Goal: Task Accomplishment & Management: Use online tool/utility

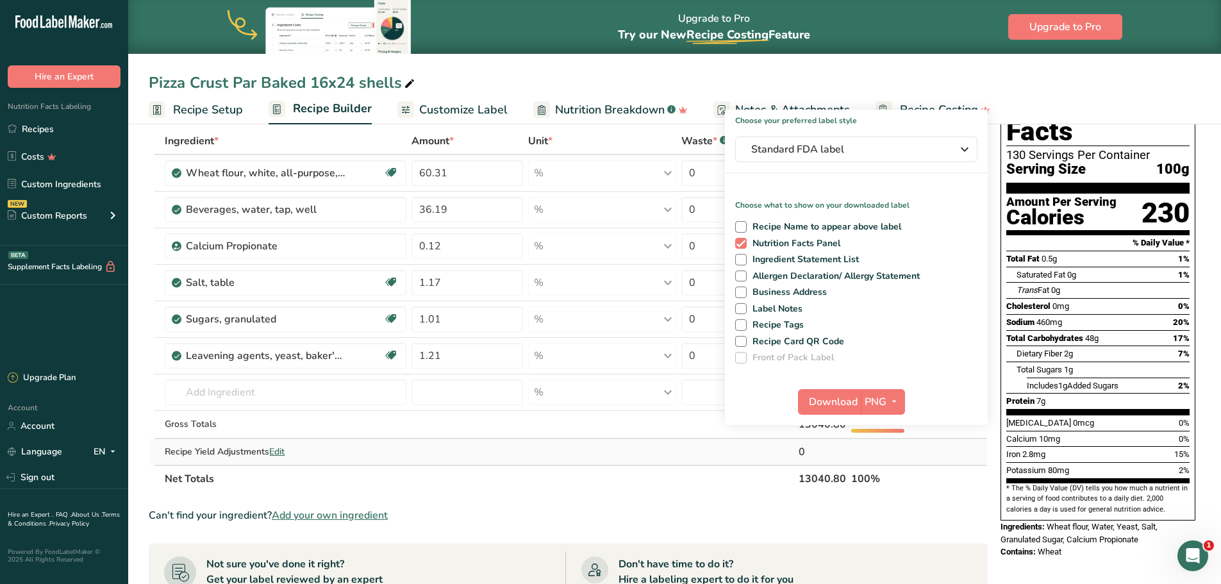
click at [727, 458] on td at bounding box center [737, 452] width 117 height 26
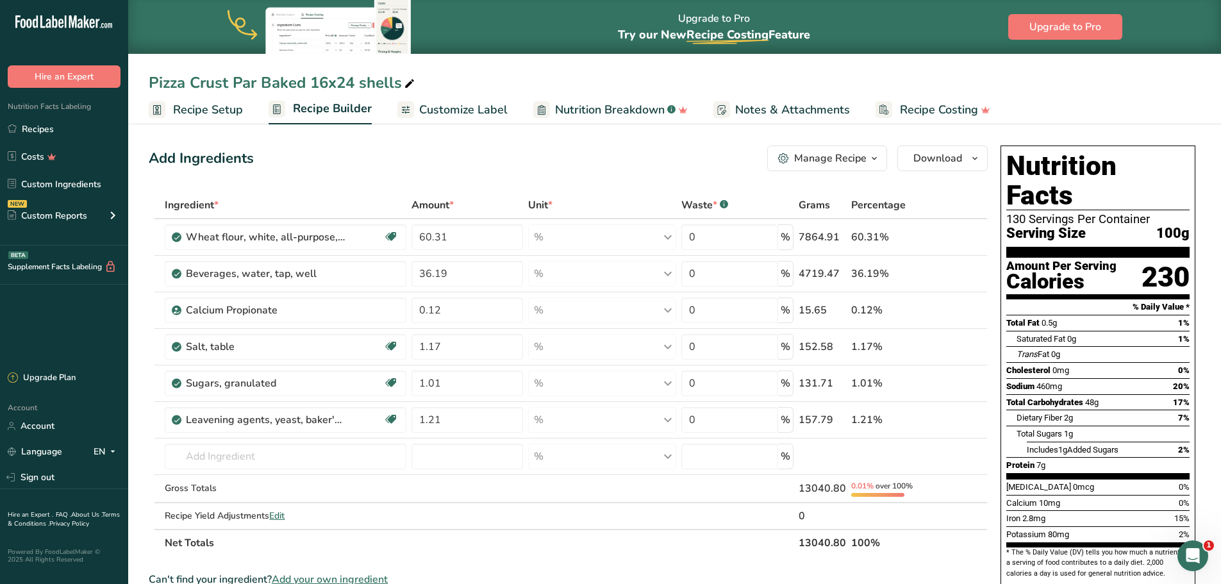
click at [187, 112] on span "Recipe Setup" at bounding box center [208, 109] width 70 height 17
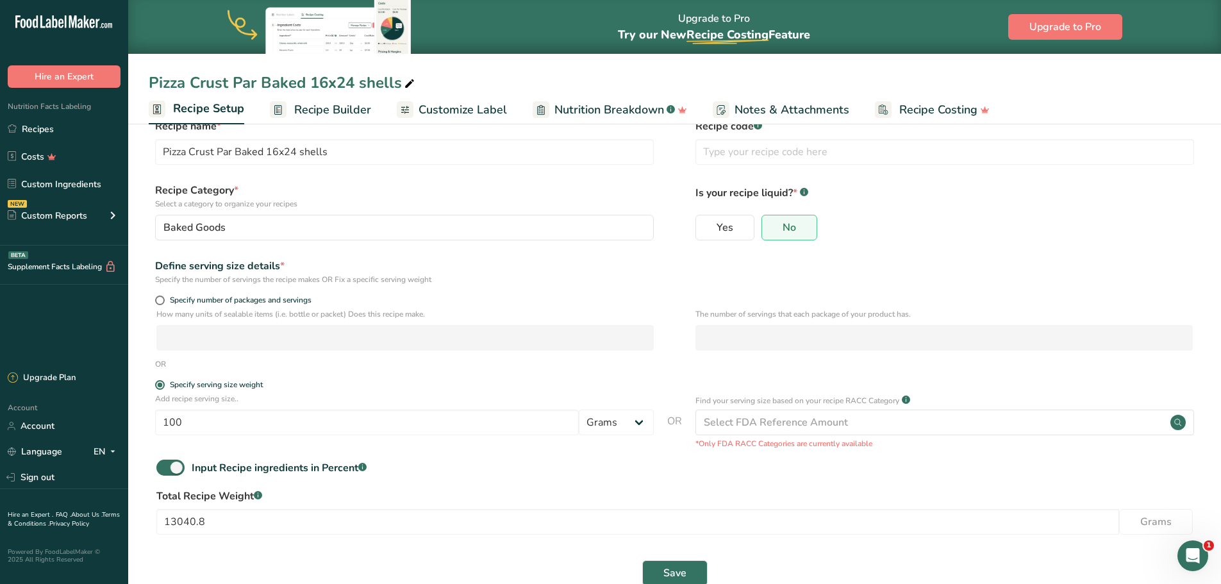
scroll to position [57, 0]
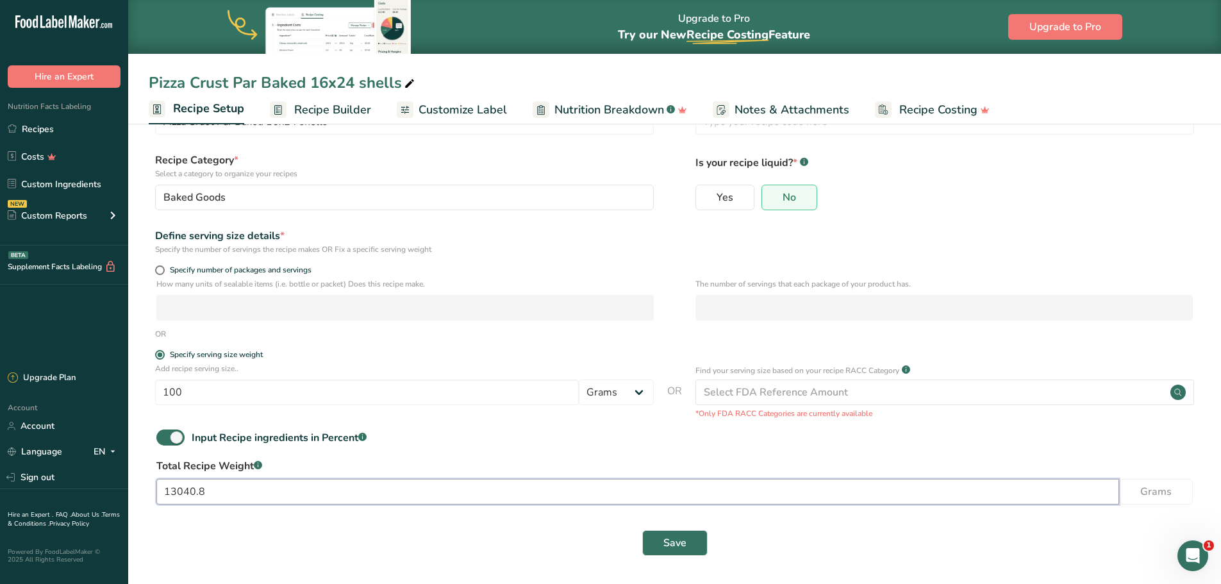
drag, startPoint x: 160, startPoint y: 506, endPoint x: 140, endPoint y: 509, distance: 20.1
click at [140, 509] on section "Recipe name * Pizza Crust Par Baked 16x24 shells Recipe code .a-a{fill:#347362;…" at bounding box center [674, 323] width 1093 height 521
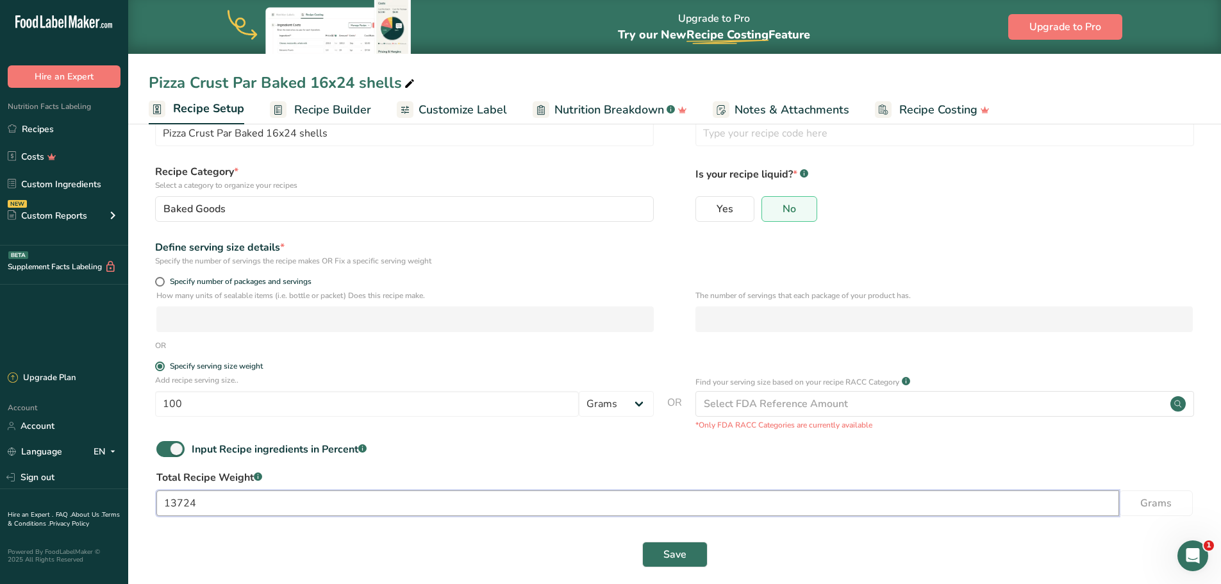
scroll to position [36, 0]
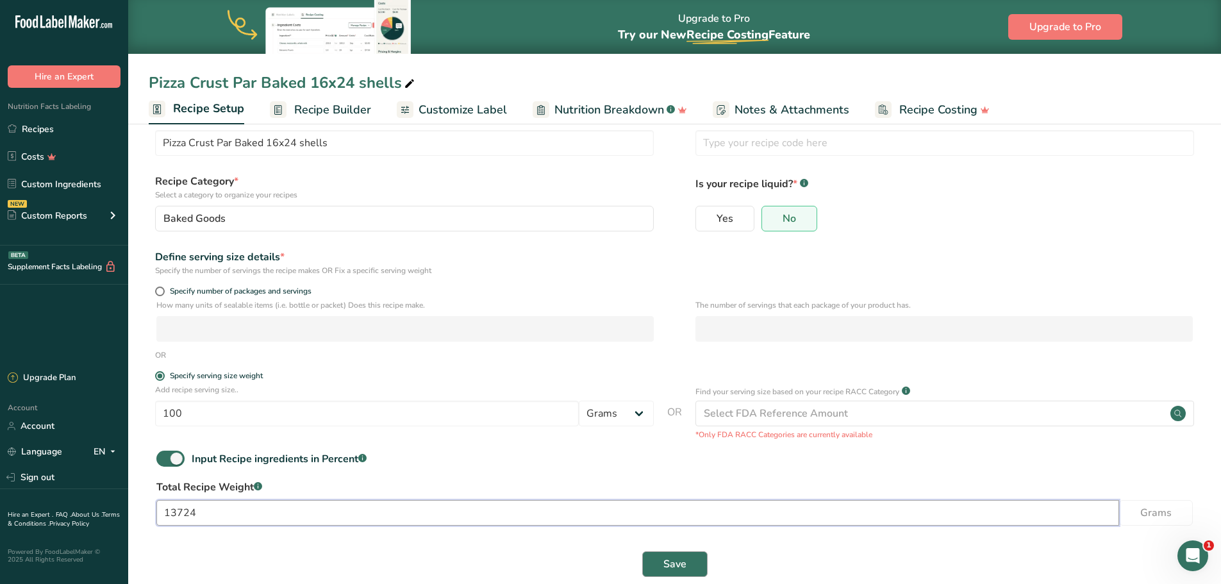
type input "13724"
click at [668, 561] on span "Save" at bounding box center [675, 564] width 23 height 15
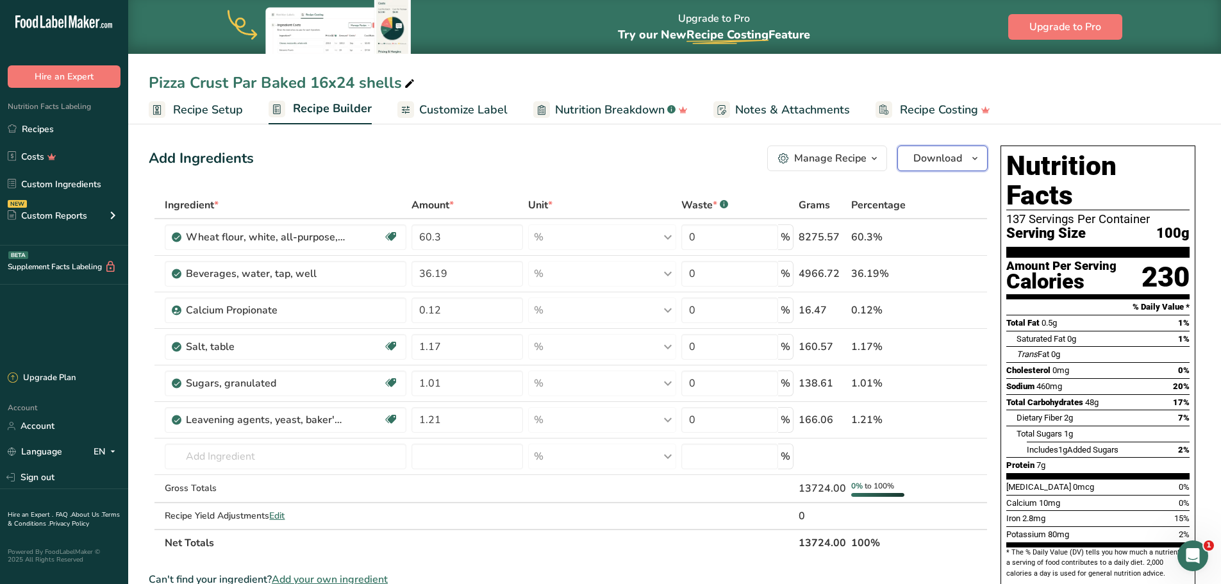
click at [945, 163] on span "Download" at bounding box center [938, 158] width 49 height 15
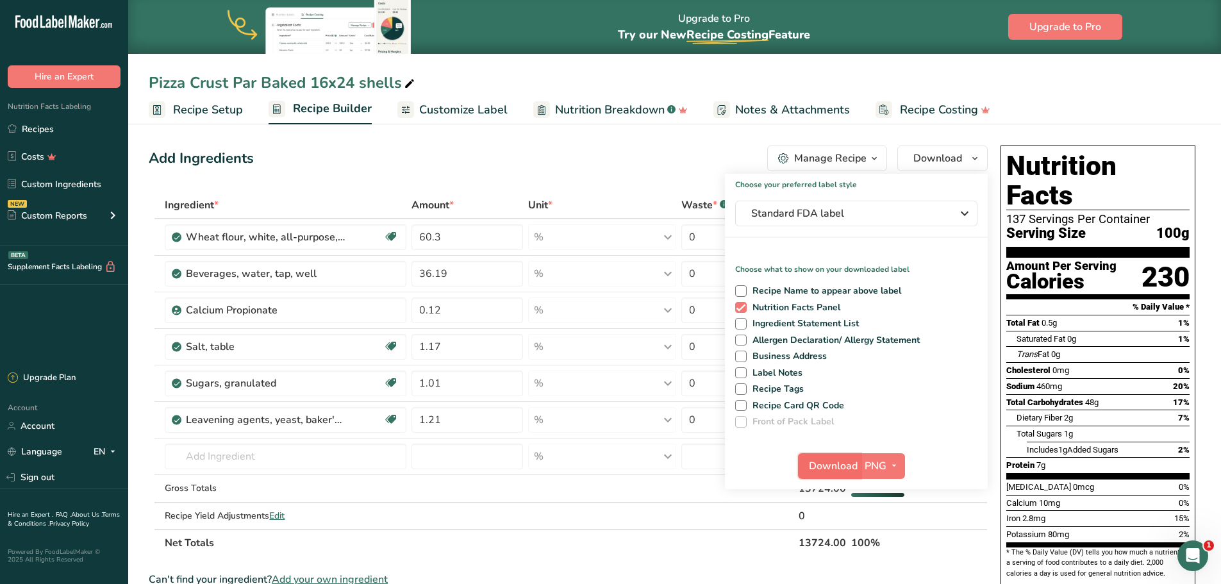
click at [852, 464] on span "Download" at bounding box center [833, 465] width 49 height 15
